Goal: Task Accomplishment & Management: Manage account settings

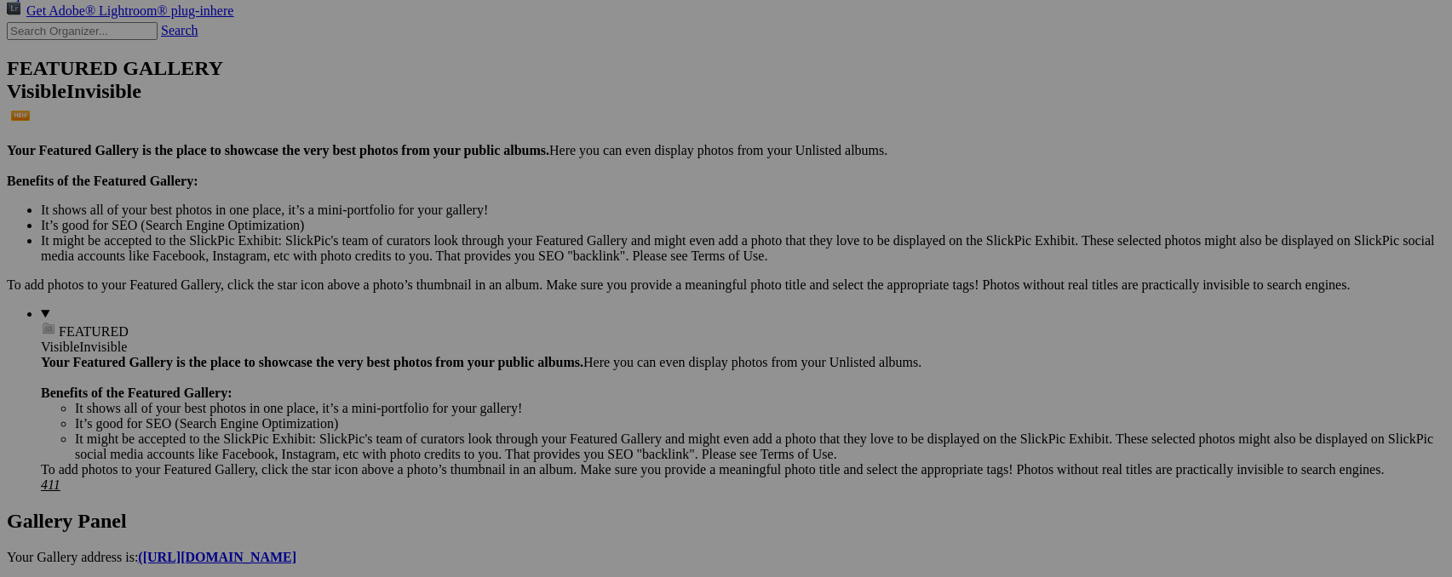
scroll to position [391, 0]
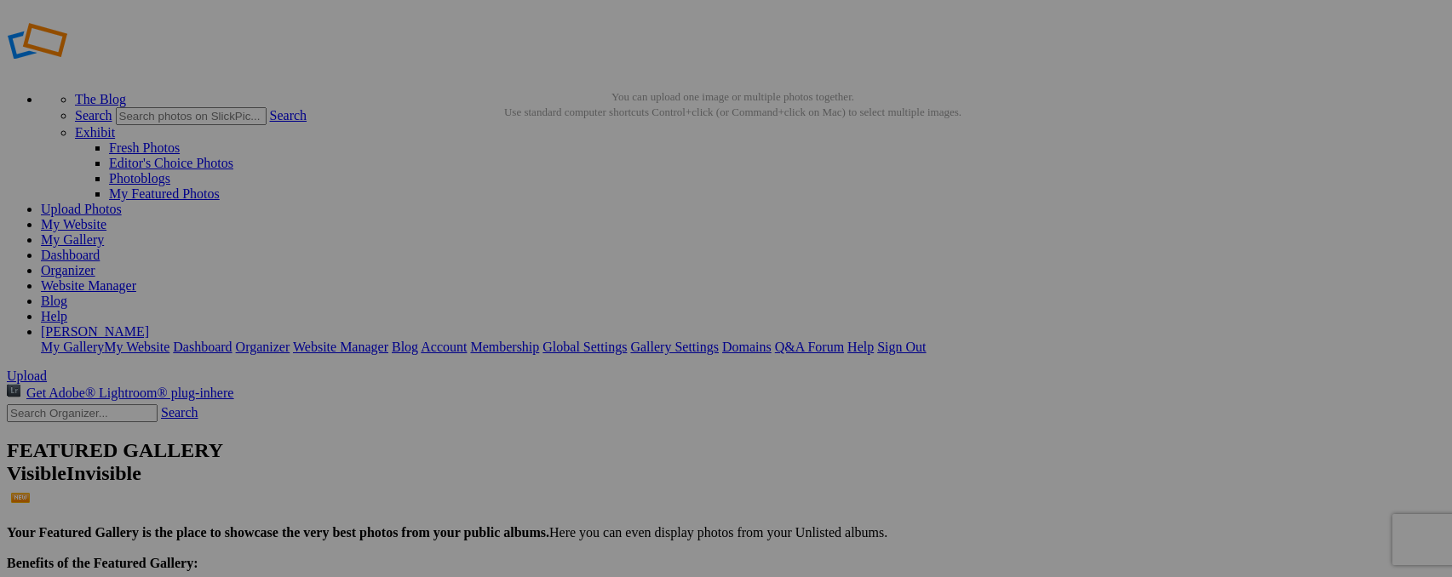
type input "Z"
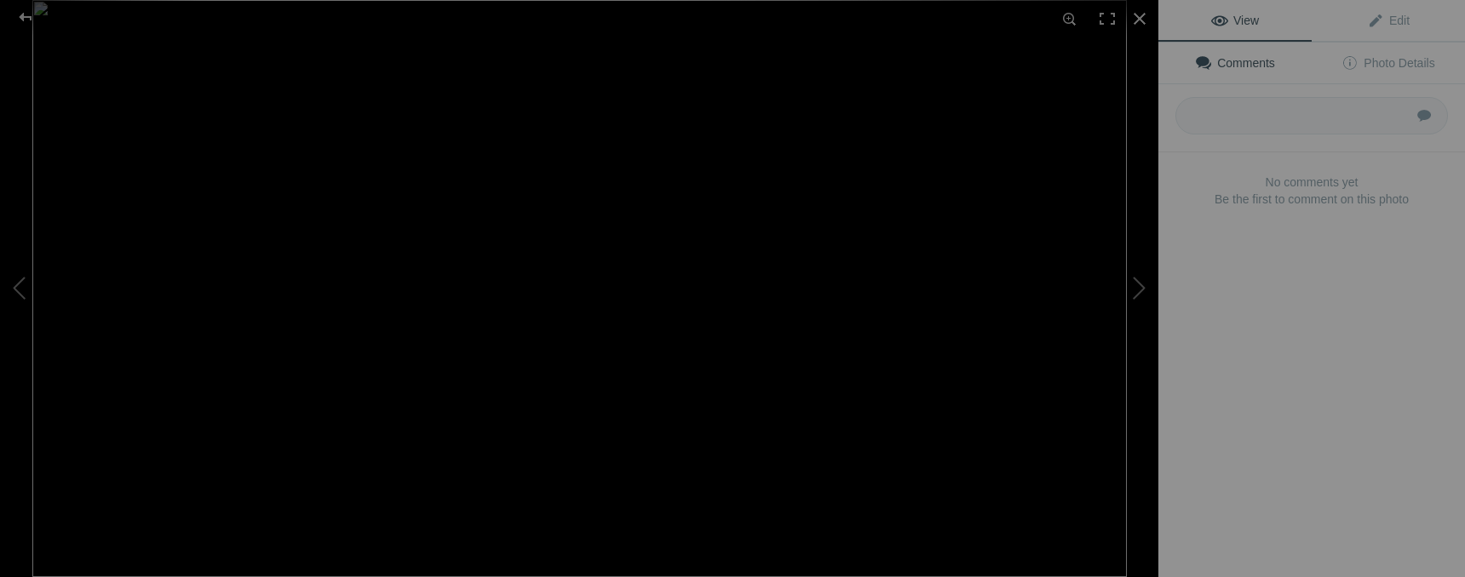
type input "Pelicans"
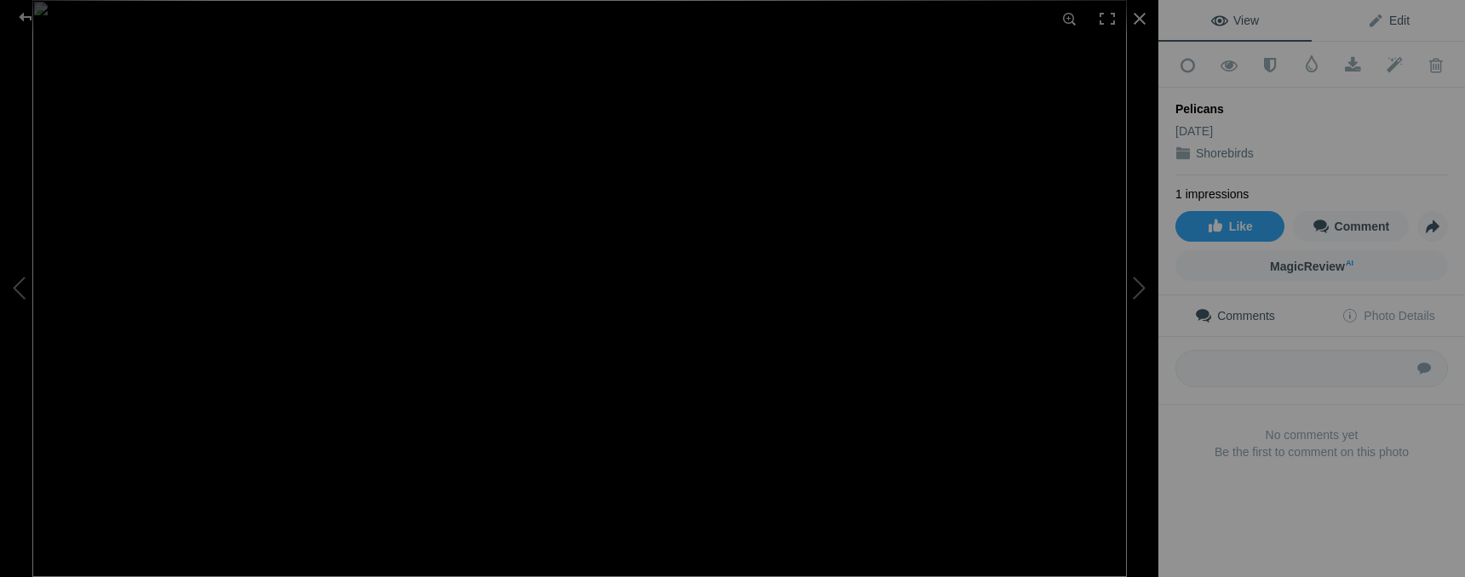
click at [1376, 26] on span "Edit" at bounding box center [1388, 21] width 43 height 14
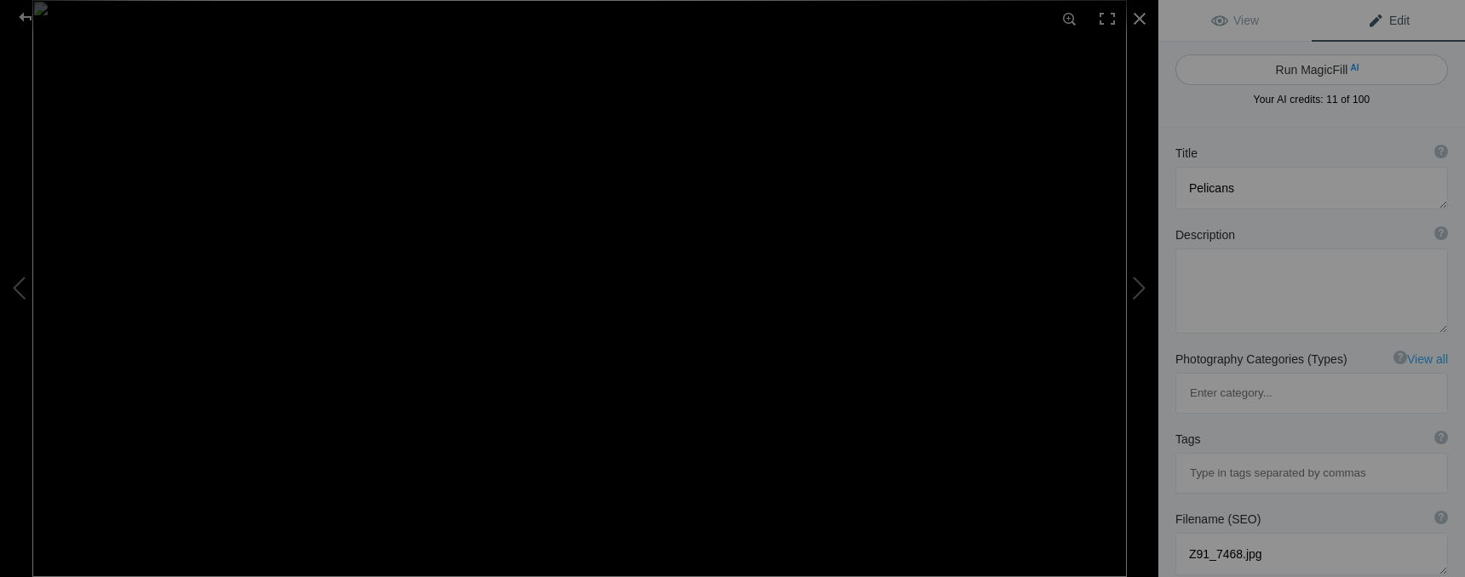
click at [1279, 66] on button "Run MagicFill AI" at bounding box center [1311, 70] width 273 height 31
type textarea "Group of Pelicans Resting on the Shore"
type textarea "This captivating image showcases a group of pelicans resting on a rocky shoreli…"
type textarea "group-of-pelicans-resting.jpg"
type textarea "A group of pelicans resting on a rocky shoreline, showcasing their unique featu…"
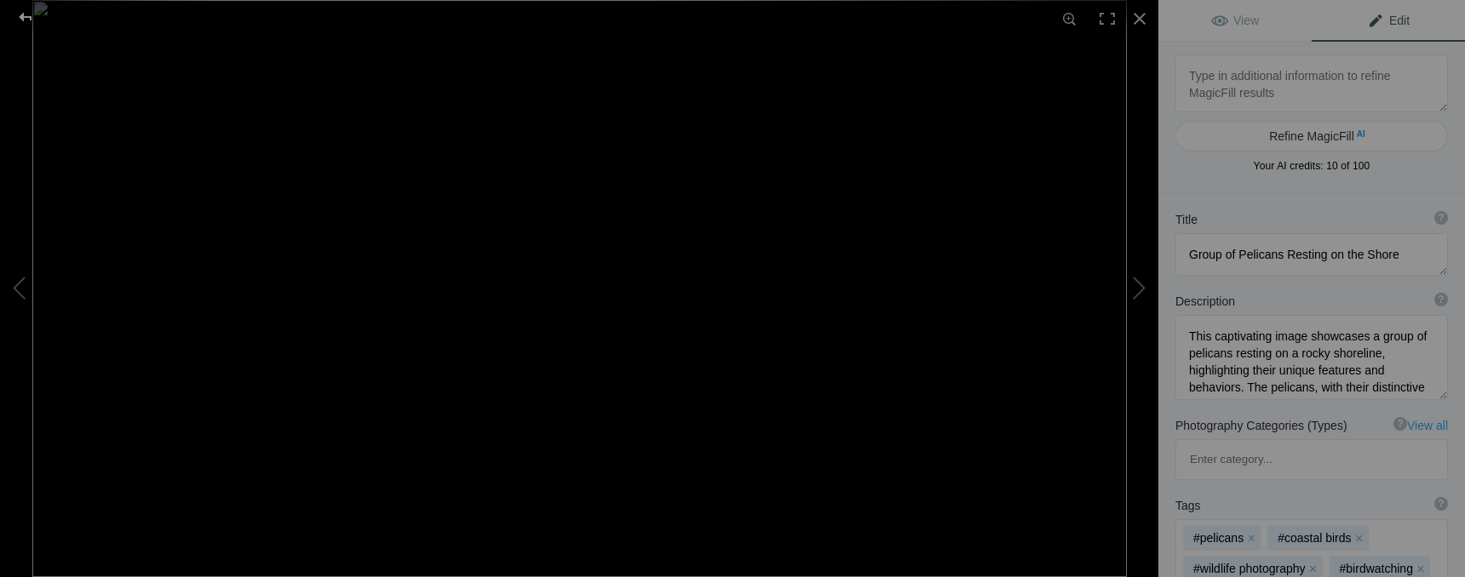
click at [31, 12] on div at bounding box center [25, 17] width 61 height 34
